Goal: Information Seeking & Learning: Learn about a topic

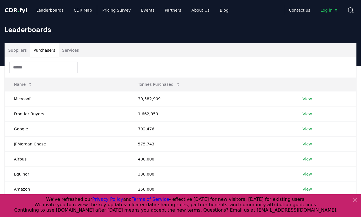
click at [44, 50] on button "Purchasers" at bounding box center [44, 51] width 29 height 14
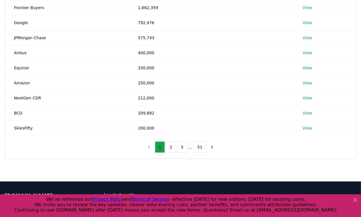
scroll to position [126, 0]
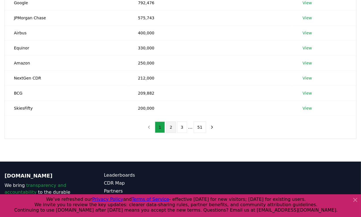
click at [171, 127] on button "2" at bounding box center [171, 127] width 10 height 11
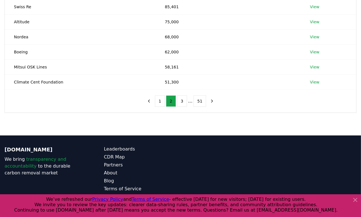
scroll to position [158, 0]
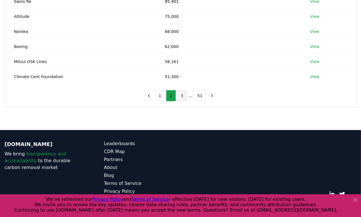
click at [182, 93] on button "3" at bounding box center [182, 95] width 10 height 11
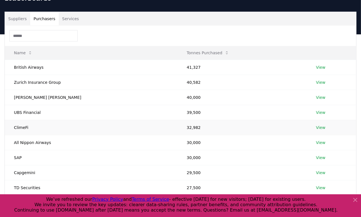
scroll to position [95, 0]
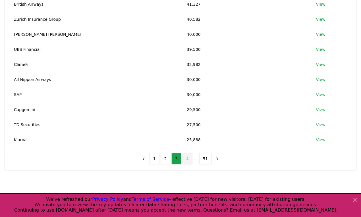
click at [186, 159] on button "4" at bounding box center [188, 158] width 10 height 11
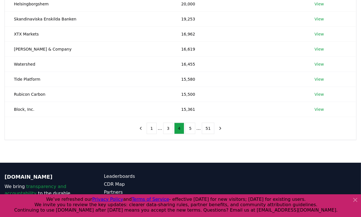
scroll to position [126, 0]
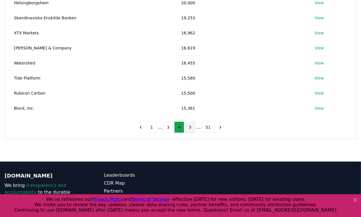
click at [191, 129] on button "5" at bounding box center [191, 127] width 10 height 11
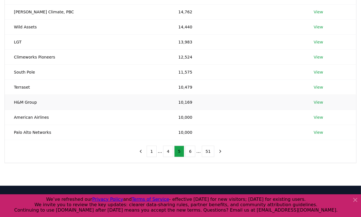
scroll to position [63, 0]
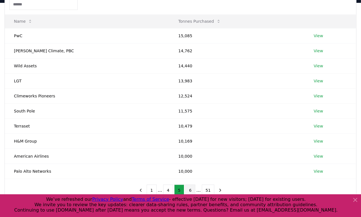
click at [189, 189] on button "6" at bounding box center [191, 190] width 10 height 11
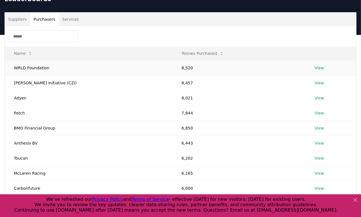
scroll to position [0, 0]
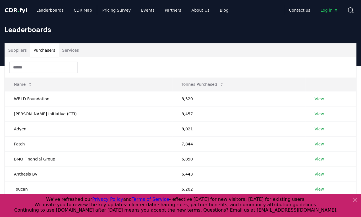
click at [34, 64] on input at bounding box center [43, 67] width 68 height 11
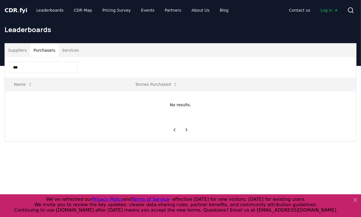
drag, startPoint x: 19, startPoint y: 65, endPoint x: 10, endPoint y: 68, distance: 8.8
click at [11, 68] on input "***" at bounding box center [43, 67] width 68 height 11
drag, startPoint x: 20, startPoint y: 68, endPoint x: 9, endPoint y: 68, distance: 11.1
click at [9, 68] on input "******" at bounding box center [43, 67] width 68 height 11
type input "*"
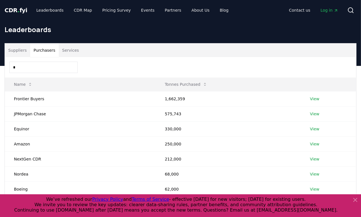
type input "**"
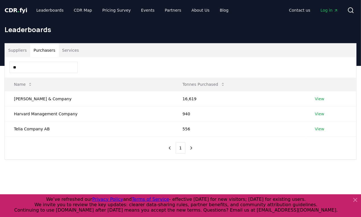
drag, startPoint x: 9, startPoint y: 68, endPoint x: 2, endPoint y: 68, distance: 6.8
click at [2, 68] on div "Suppliers Purchasers Services ** Name Tonnes Purchased [PERSON_NAME] & Company …" at bounding box center [180, 101] width 361 height 117
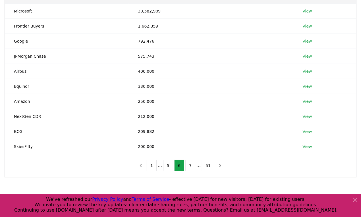
scroll to position [35, 0]
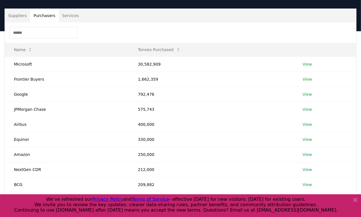
click at [28, 30] on input at bounding box center [43, 32] width 68 height 11
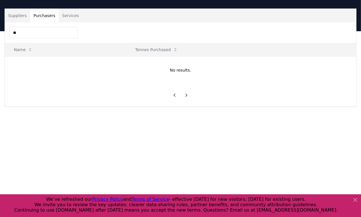
type input "*"
type input "**********"
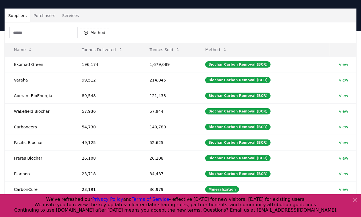
click at [15, 15] on button "Suppliers" at bounding box center [17, 16] width 25 height 14
click at [41, 27] on input at bounding box center [43, 32] width 68 height 11
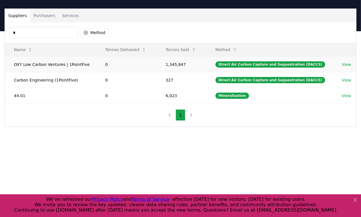
type input "*"
click at [347, 65] on link "View" at bounding box center [346, 65] width 9 height 6
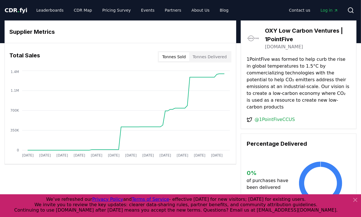
drag, startPoint x: 3, startPoint y: 90, endPoint x: 87, endPoint y: 34, distance: 100.7
click at [85, 34] on h3 "Supplier Metrics" at bounding box center [120, 32] width 222 height 9
